Goal: Task Accomplishment & Management: Manage account settings

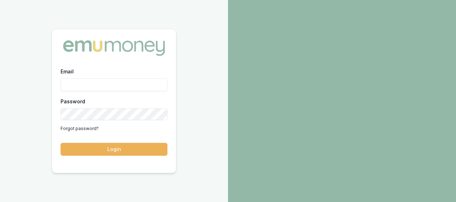
click at [106, 87] on input "Email" at bounding box center [114, 84] width 107 height 13
click at [107, 87] on input "Email" at bounding box center [114, 84] width 107 height 13
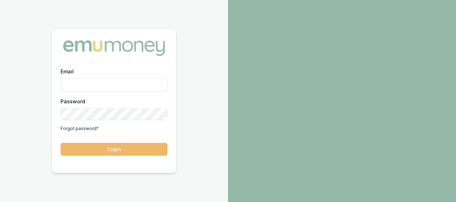
click at [132, 149] on button "Login" at bounding box center [114, 149] width 107 height 13
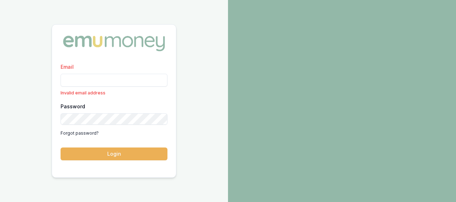
click at [120, 82] on input "Email" at bounding box center [114, 80] width 107 height 13
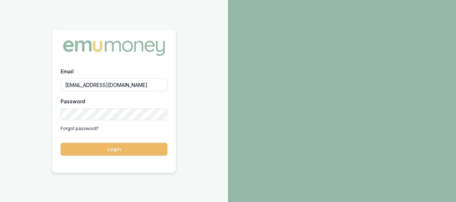
type input "rajeev@asradvisors.com.au"
click at [113, 150] on button "Login" at bounding box center [114, 149] width 107 height 13
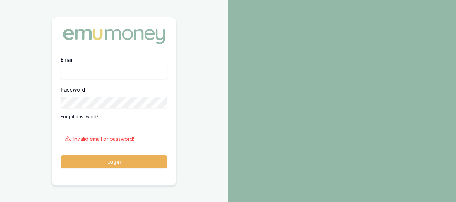
click at [93, 75] on input "Email" at bounding box center [114, 73] width 107 height 13
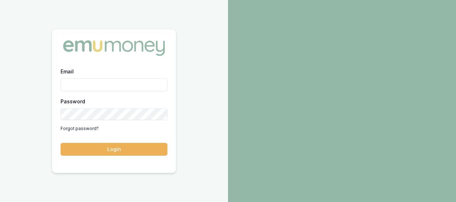
click at [90, 86] on input "Email" at bounding box center [114, 84] width 107 height 13
type input "rajeev@asradvisors.com.au"
click at [139, 122] on div "Password Forgot password?" at bounding box center [114, 115] width 107 height 37
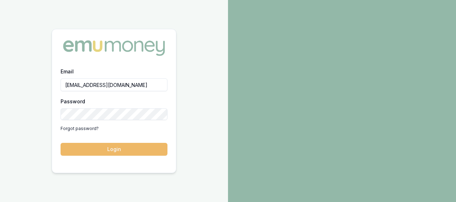
click at [112, 146] on button "Login" at bounding box center [114, 149] width 107 height 13
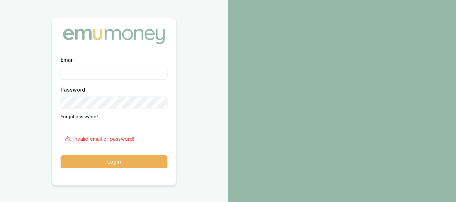
click at [101, 73] on input "Email" at bounding box center [114, 73] width 107 height 13
paste input "https://partner.emumoney.com.au"
drag, startPoint x: 146, startPoint y: 74, endPoint x: 55, endPoint y: 75, distance: 91.5
click at [61, 75] on input "https://partner.emumoney.com.au" at bounding box center [114, 73] width 107 height 13
drag, startPoint x: 126, startPoint y: 75, endPoint x: 26, endPoint y: 69, distance: 100.2
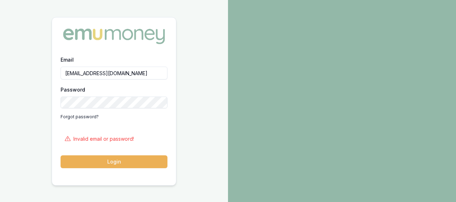
click at [61, 69] on input "rajeev@asradvisors.com.au" at bounding box center [114, 73] width 107 height 13
type input "rajeev@asradvisors.com.au"
click at [1, 76] on div "Email rajeev@asradvisors.com.au Password Forgot password? Invalid email or pass…" at bounding box center [114, 101] width 228 height 203
click at [78, 117] on link "Forgot password?" at bounding box center [80, 116] width 38 height 11
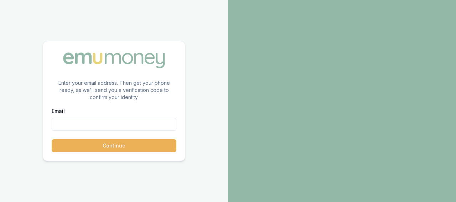
click at [79, 122] on input "Email" at bounding box center [114, 124] width 125 height 13
paste input "rajeev@asradvisors.com.au"
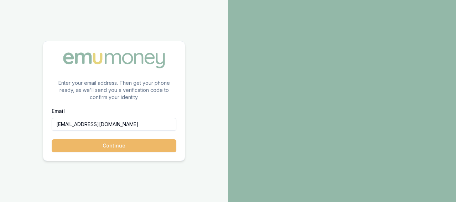
type input "rajeev@asradvisors.com.au"
click at [127, 139] on button "Continue" at bounding box center [114, 145] width 125 height 13
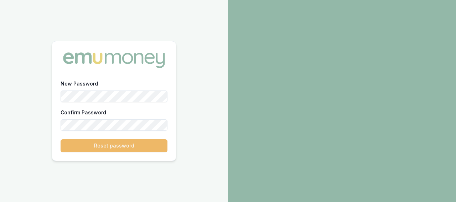
click at [131, 144] on button "Reset password" at bounding box center [114, 145] width 107 height 13
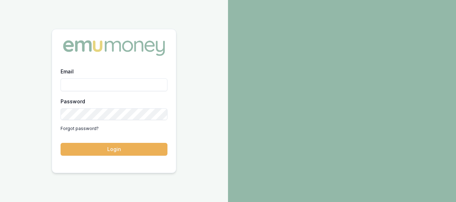
click at [113, 89] on input "Email" at bounding box center [114, 84] width 107 height 13
paste input "rajeev@asradvisors.com.au"
type input "rajeev@asradvisors.com.au"
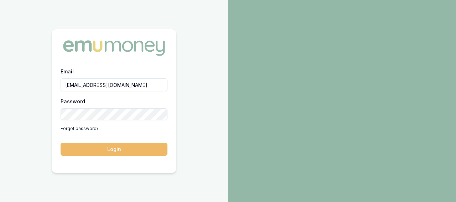
click at [111, 147] on button "Login" at bounding box center [114, 149] width 107 height 13
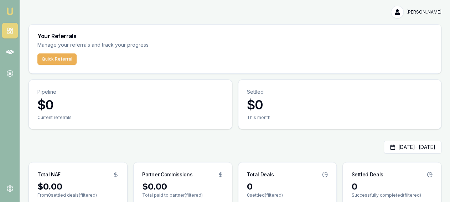
click at [191, 141] on div "[DATE] - [DATE]" at bounding box center [234, 147] width 413 height 13
